Goal: Information Seeking & Learning: Learn about a topic

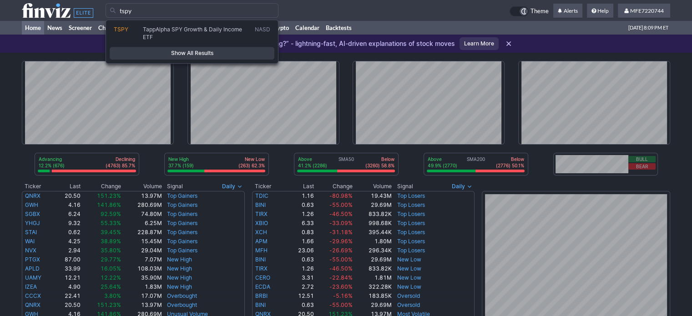
type input "tspy"
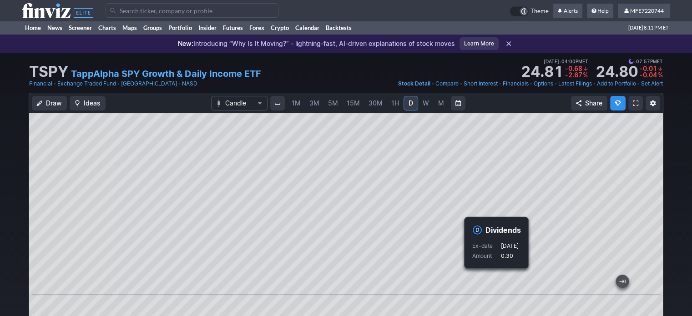
click at [222, 10] on input "Search" at bounding box center [191, 10] width 173 height 15
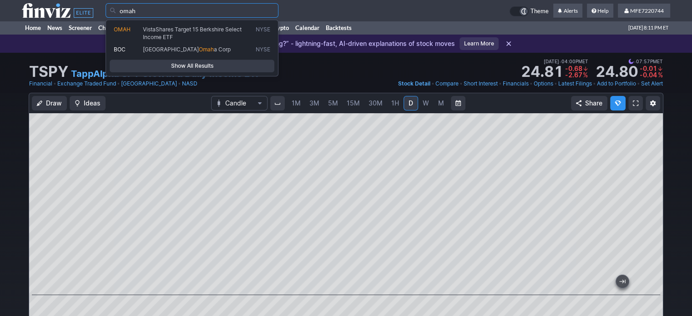
type input "omah"
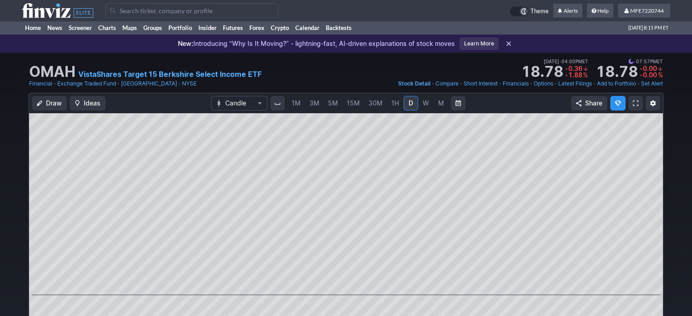
click at [228, 12] on input "Search" at bounding box center [191, 10] width 173 height 15
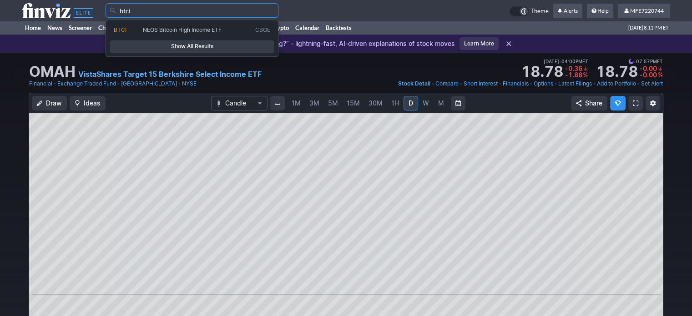
type input "btci"
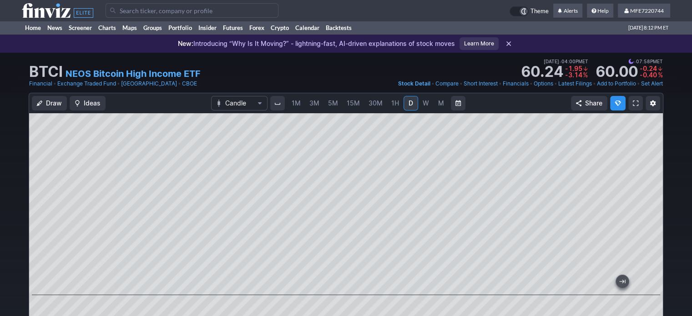
click at [214, 9] on input "Search" at bounding box center [191, 10] width 173 height 15
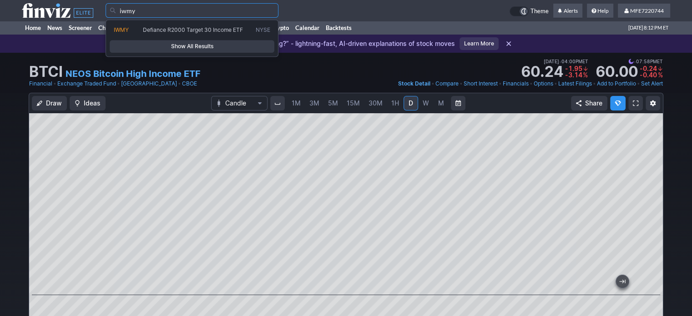
type input "iwmy"
click at [229, 47] on span "Show All Results" at bounding box center [192, 46] width 156 height 9
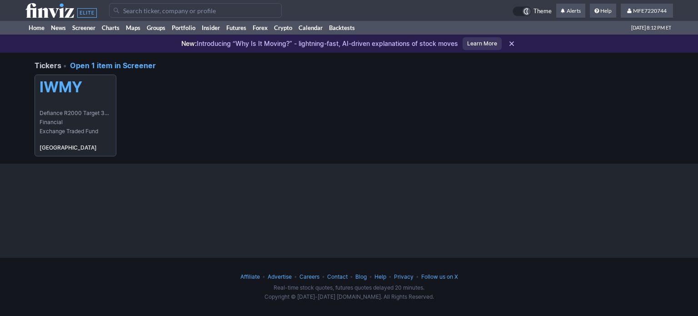
click at [87, 97] on link "IWMY Defiance R2000 Target 30 Income ETF Financial Exchange Traded Fund USA" at bounding box center [76, 116] width 82 height 82
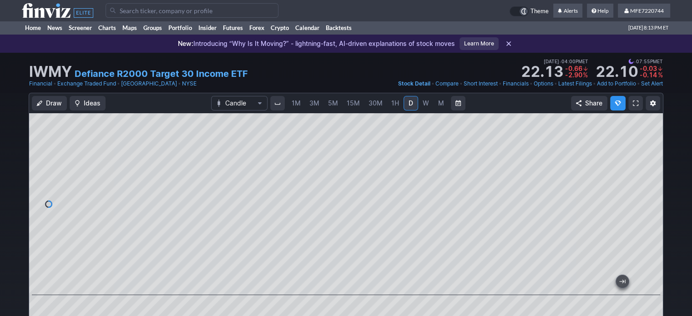
click at [144, 12] on input "Search" at bounding box center [191, 10] width 173 height 15
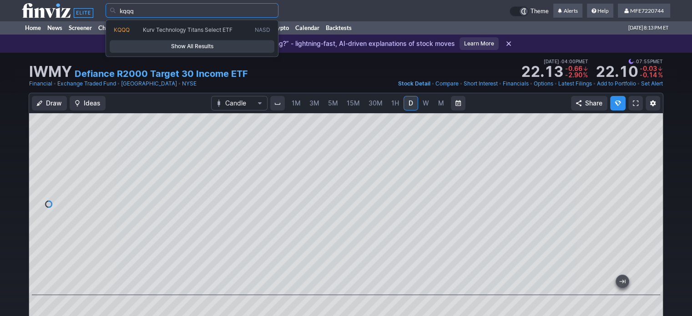
type input "kqqq"
click at [171, 46] on span "Show All Results" at bounding box center [192, 46] width 156 height 9
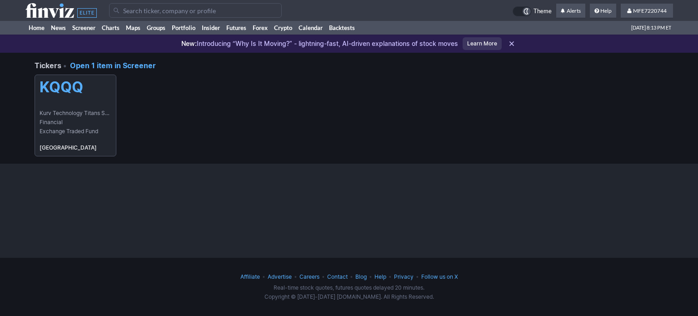
click at [97, 90] on h5 "KQQQ" at bounding box center [76, 87] width 72 height 17
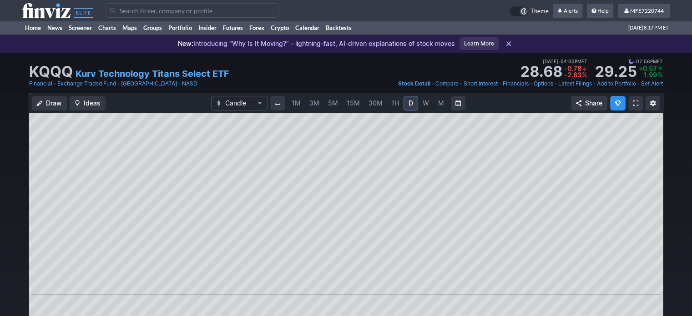
click at [227, 10] on input "Search" at bounding box center [191, 10] width 173 height 15
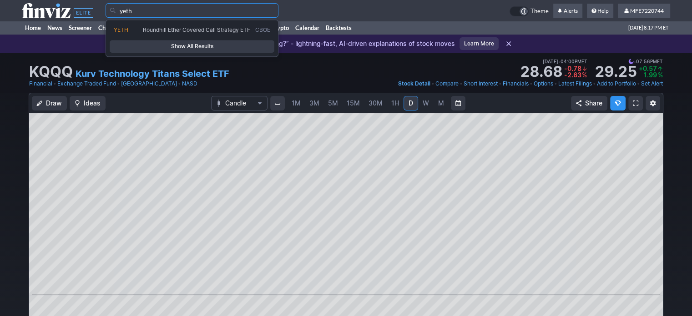
type input "yeth"
click at [225, 47] on span "Show All Results" at bounding box center [192, 46] width 156 height 9
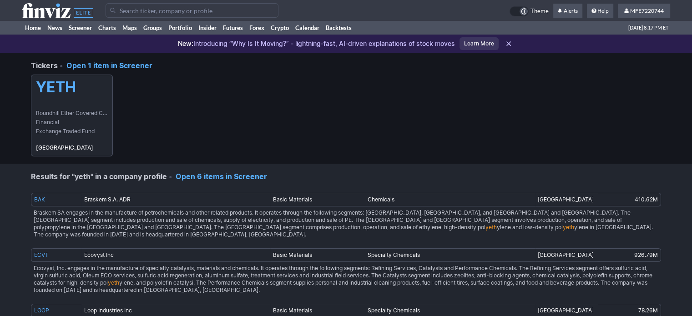
click at [85, 110] on span "Roundhill Ether Covered Call Strategy ETF" at bounding box center [72, 113] width 72 height 9
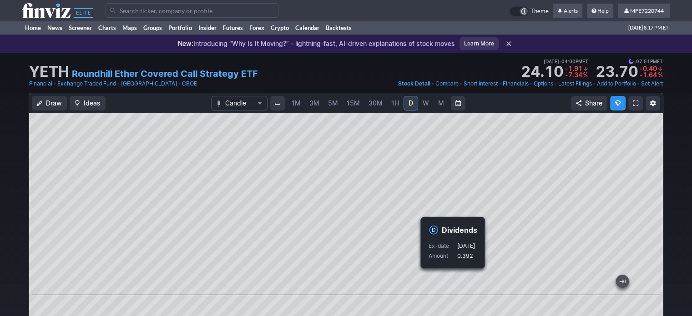
click at [610, 84] on link "Add to Portfolio" at bounding box center [616, 83] width 39 height 9
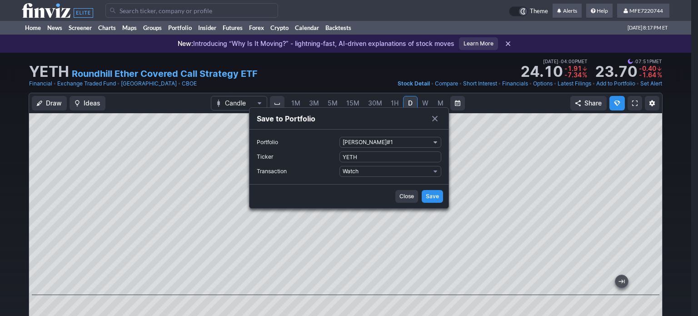
click at [437, 141] on span "Portfolio" at bounding box center [435, 142] width 5 height 7
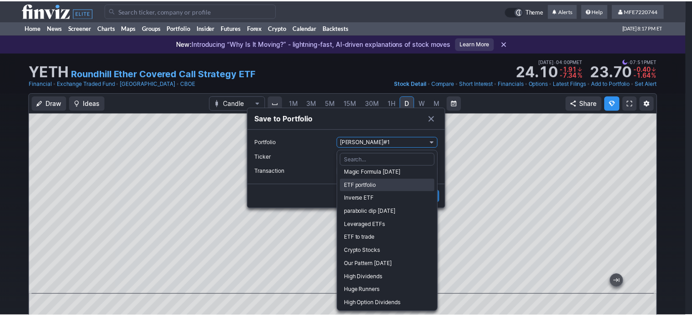
scroll to position [43, 0]
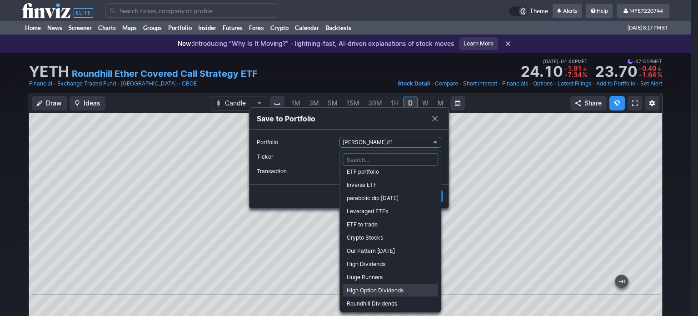
click at [368, 289] on span "High Option Dividends" at bounding box center [390, 290] width 87 height 9
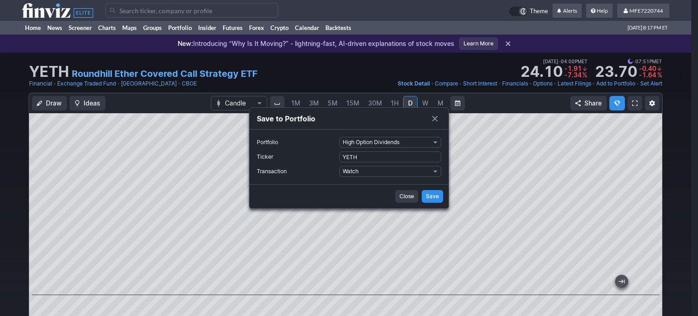
click at [440, 140] on button "High Option Dividends" at bounding box center [391, 142] width 102 height 11
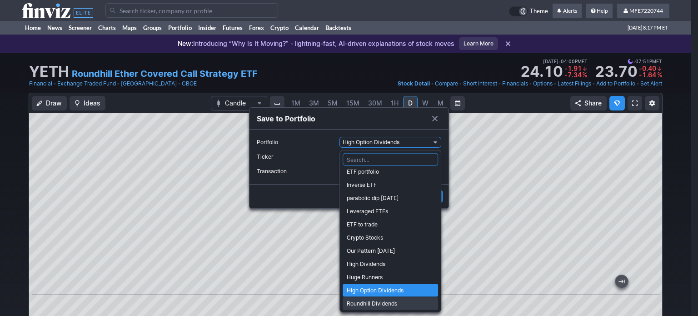
click at [375, 301] on span "Roundhill Dividends" at bounding box center [390, 303] width 87 height 9
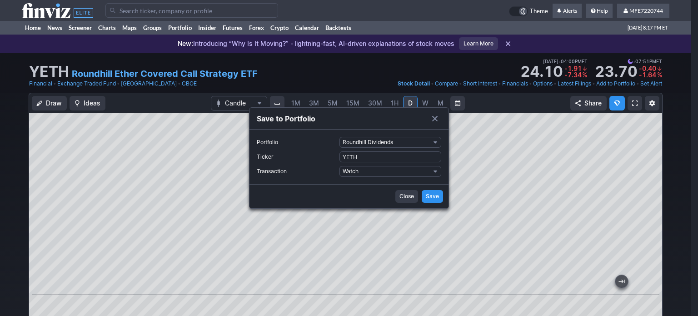
click at [431, 194] on span "Save" at bounding box center [432, 196] width 13 height 9
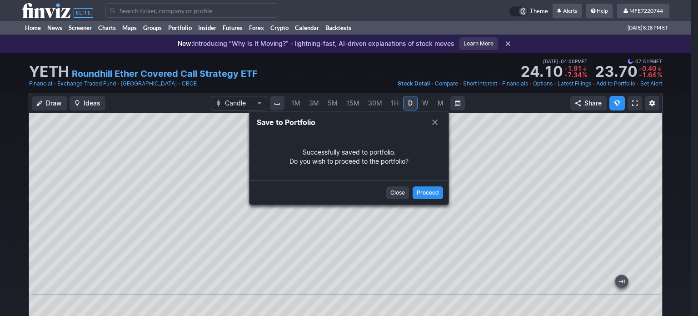
click at [398, 195] on span "Close" at bounding box center [398, 192] width 15 height 9
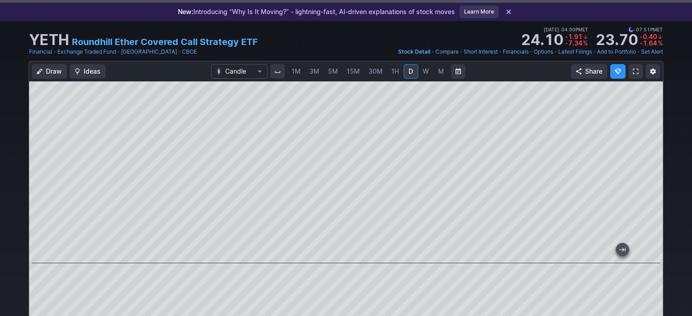
scroll to position [0, 0]
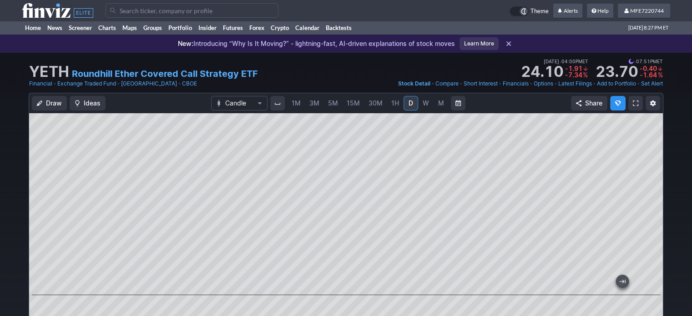
click at [218, 10] on input "Search" at bounding box center [191, 10] width 173 height 15
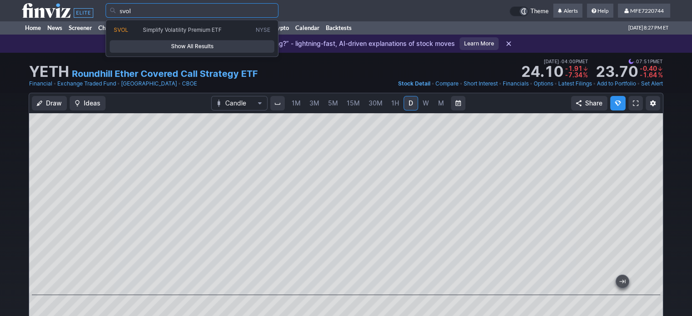
type input "svol"
click at [213, 43] on span "Show All Results" at bounding box center [192, 46] width 156 height 9
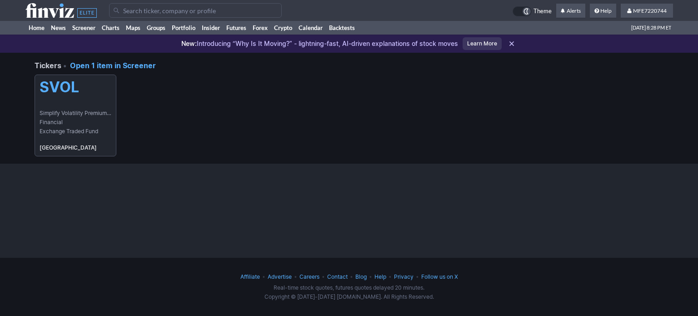
click at [94, 100] on link "SVOL Simplify Volatility Premium ETF Financial Exchange Traded Fund [GEOGRAPHIC…" at bounding box center [76, 116] width 82 height 82
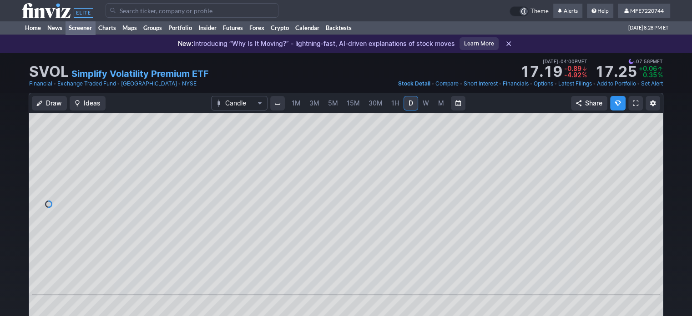
click at [73, 27] on link "Screener" at bounding box center [80, 28] width 30 height 14
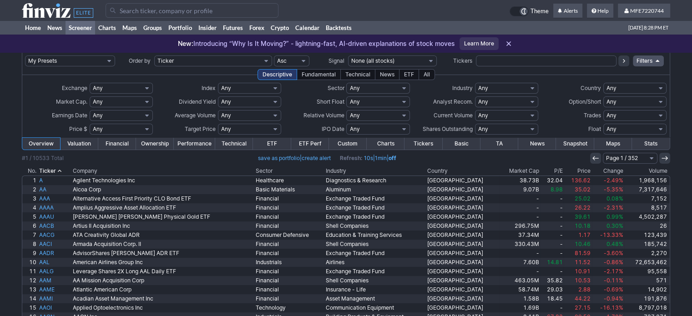
click at [270, 143] on link "ETF" at bounding box center [272, 144] width 38 height 12
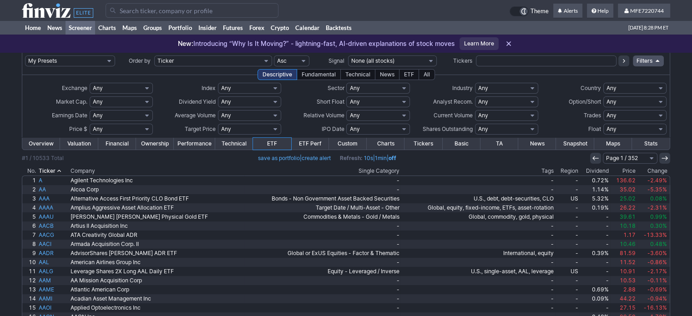
click at [124, 144] on link "Financial" at bounding box center [117, 144] width 38 height 12
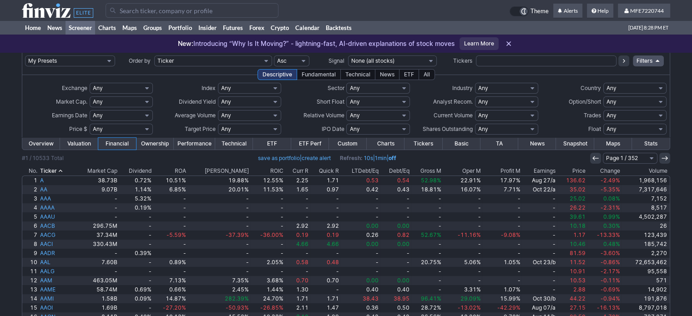
click at [140, 170] on th "Dividend" at bounding box center [136, 170] width 34 height 9
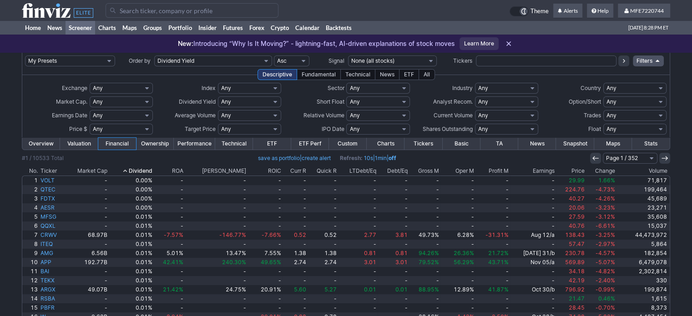
drag, startPoint x: 0, startPoint y: 0, endPoint x: 139, endPoint y: 169, distance: 219.0
click at [139, 169] on th "Dividend" at bounding box center [131, 170] width 45 height 9
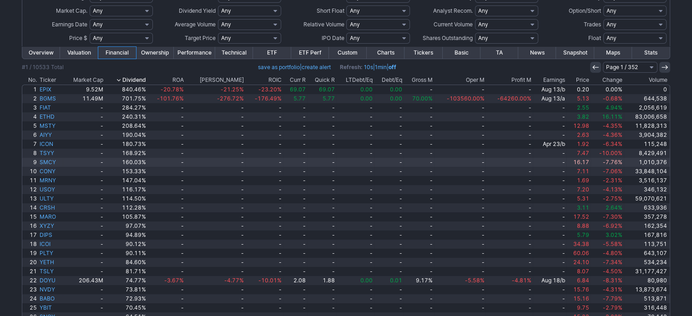
scroll to position [166, 0]
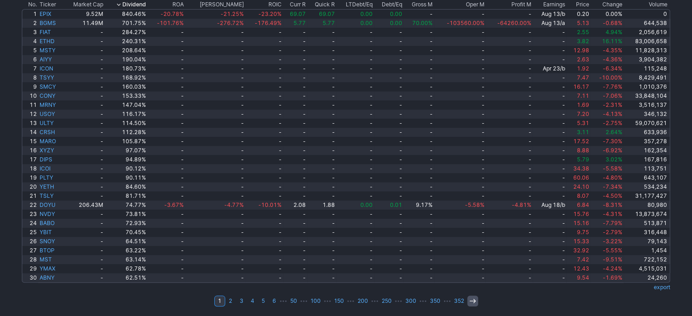
click at [469, 300] on use at bounding box center [472, 301] width 6 height 4
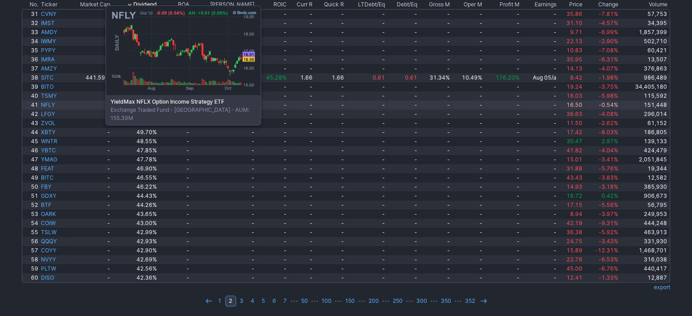
scroll to position [75, 0]
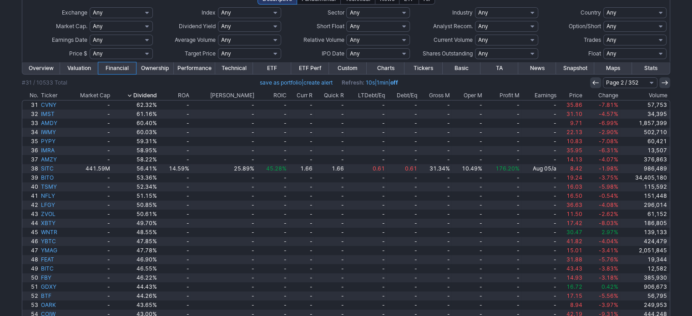
click at [56, 92] on th "Ticker" at bounding box center [53, 95] width 26 height 9
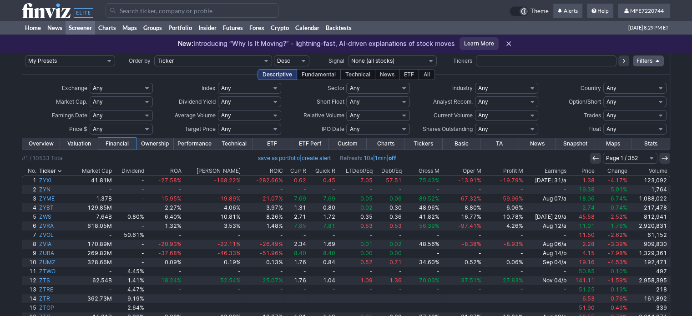
click at [54, 170] on th "Ticker" at bounding box center [55, 170] width 34 height 9
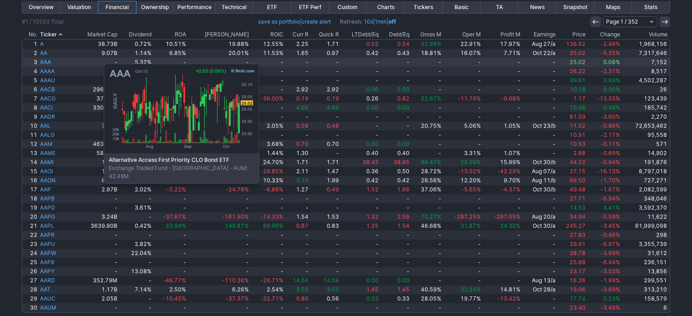
scroll to position [166, 0]
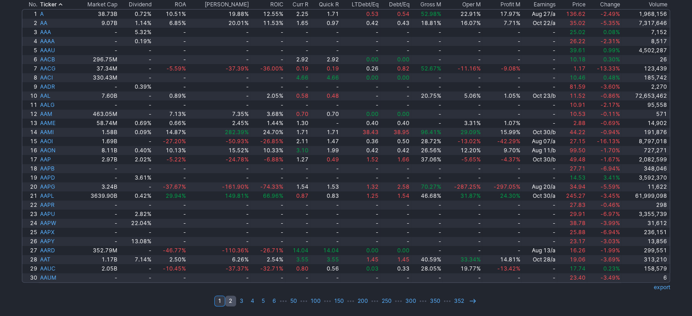
click at [233, 301] on link "2" at bounding box center [230, 301] width 11 height 11
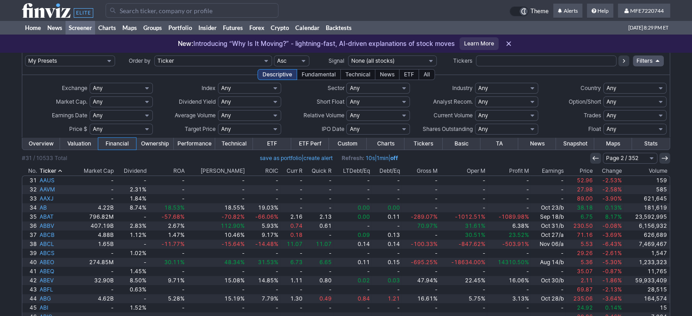
click at [140, 170] on th "Dividend" at bounding box center [131, 170] width 33 height 9
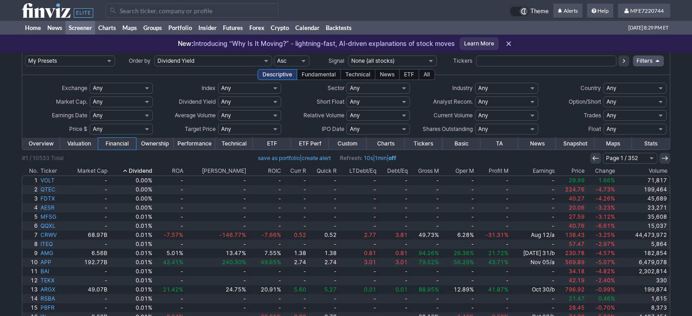
click at [184, 9] on input "Search" at bounding box center [191, 10] width 173 height 15
type input "vilotility etf"
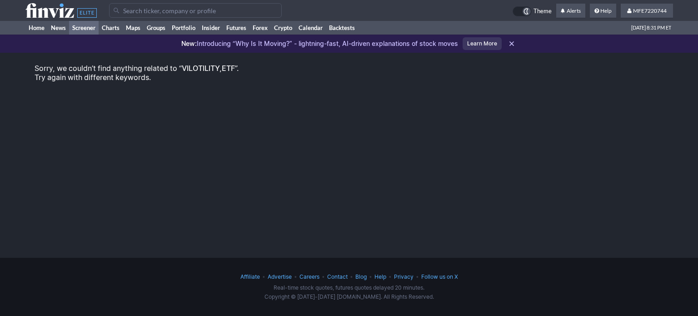
click at [89, 27] on link "Screener" at bounding box center [84, 28] width 30 height 14
